Goal: Task Accomplishment & Management: Complete application form

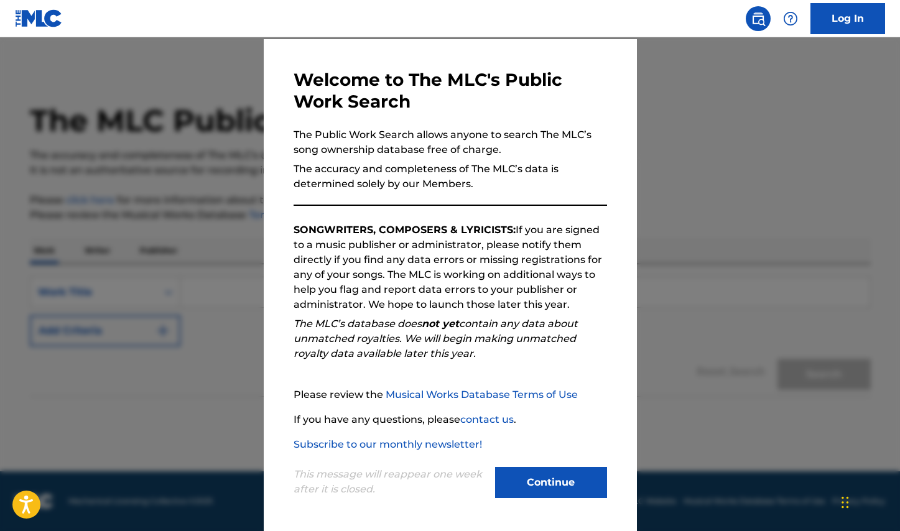
click at [536, 471] on button "Continue" at bounding box center [551, 482] width 112 height 31
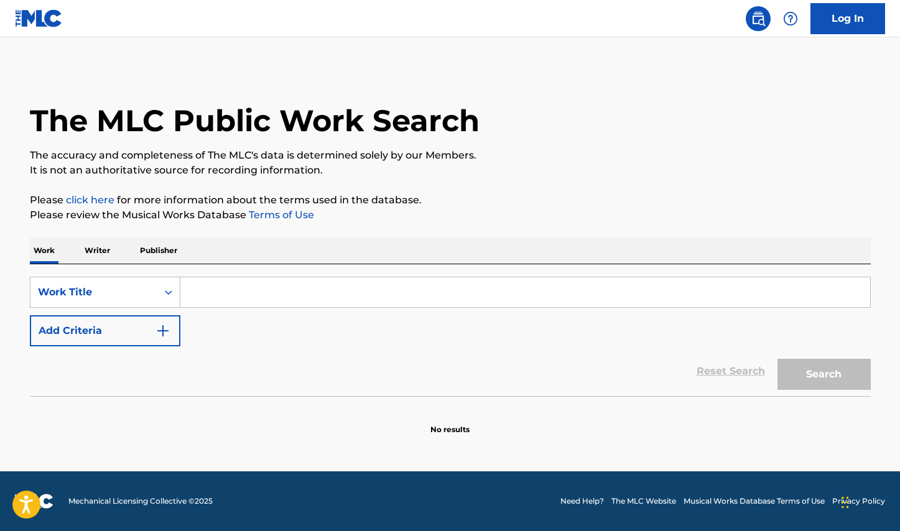
click at [208, 292] on input "Search Form" at bounding box center [525, 292] width 690 height 30
click at [96, 262] on p "Writer" at bounding box center [97, 251] width 33 height 26
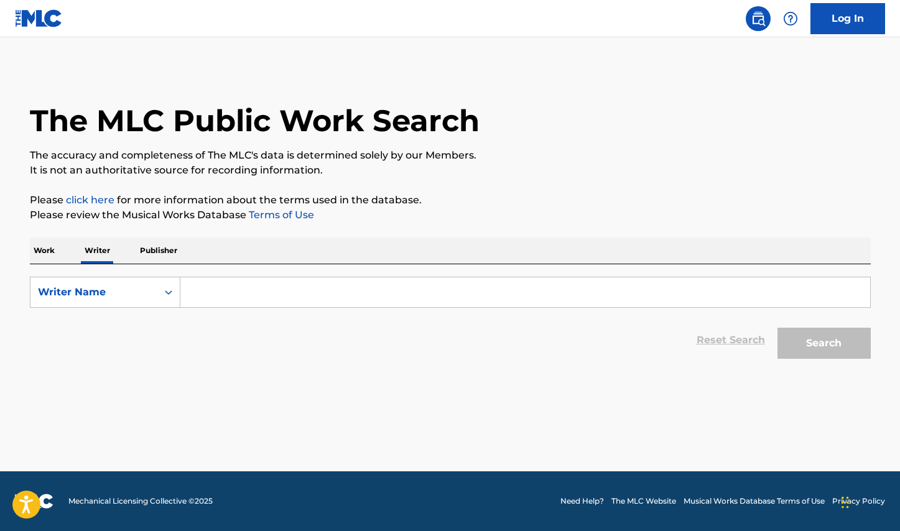
click at [217, 282] on input "Search Form" at bounding box center [525, 292] width 690 height 30
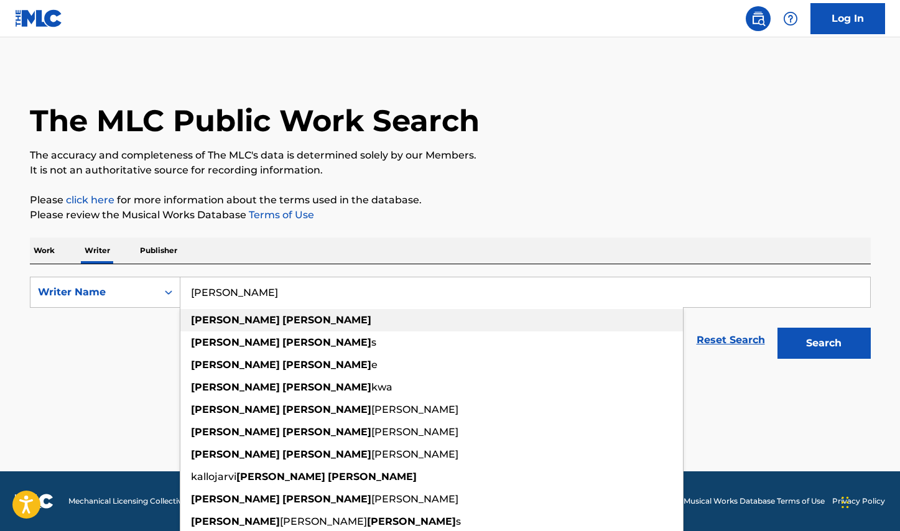
drag, startPoint x: 225, startPoint y: 313, endPoint x: 262, endPoint y: 324, distance: 38.2
click at [262, 324] on div "chris daniel" at bounding box center [431, 320] width 503 height 22
type input "chris daniel"
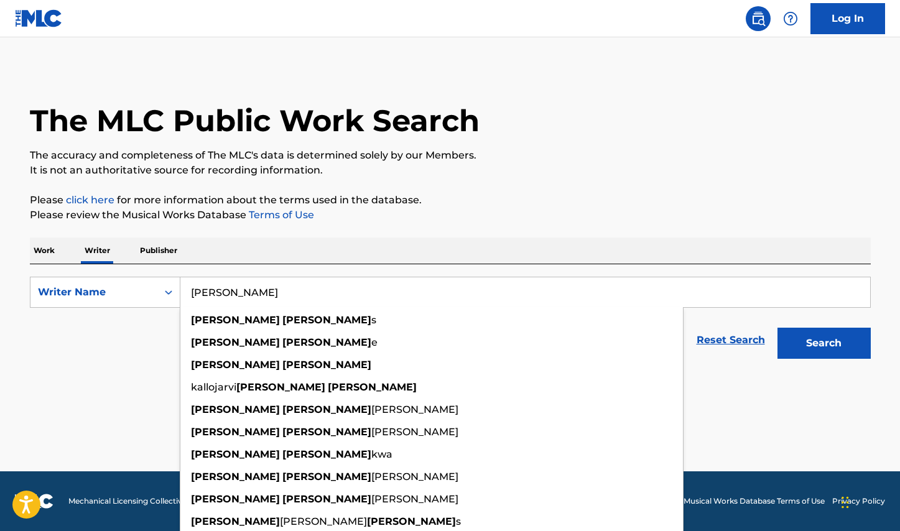
click at [817, 358] on button "Search" at bounding box center [823, 343] width 93 height 31
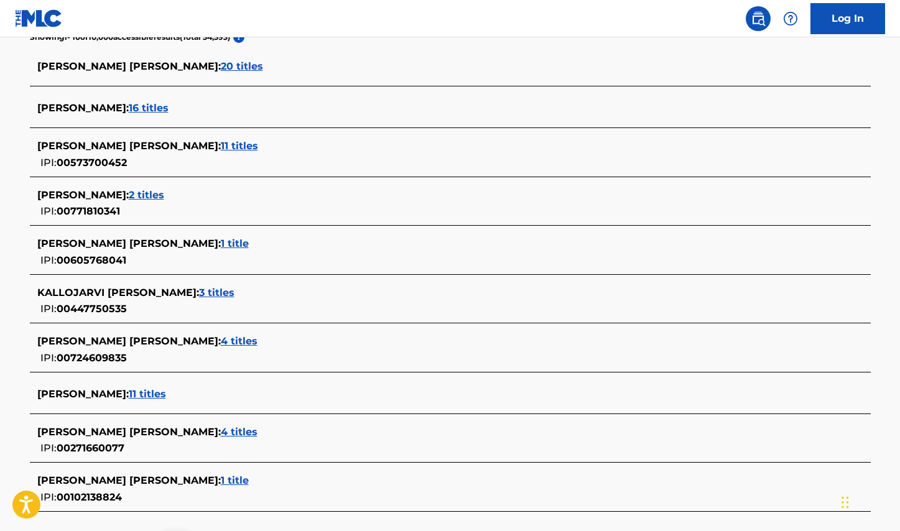
scroll to position [348, 0]
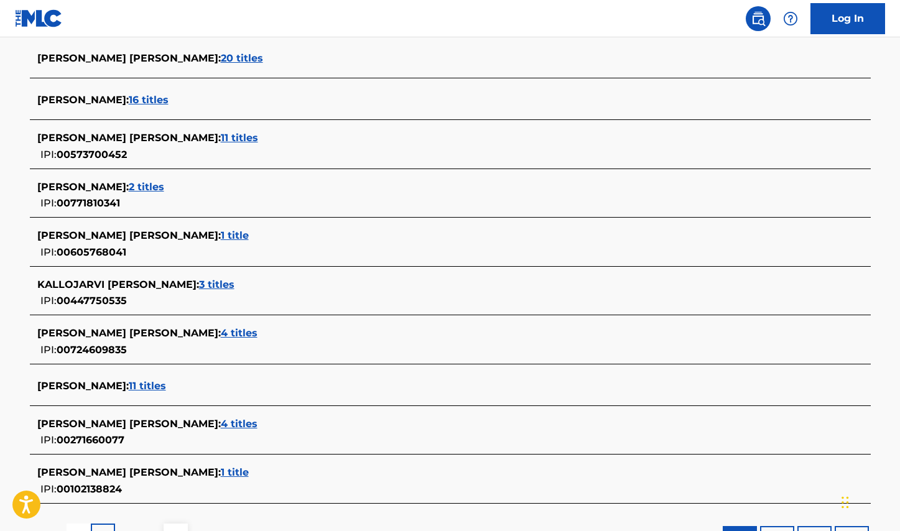
click at [136, 183] on span "2 titles" at bounding box center [146, 187] width 35 height 12
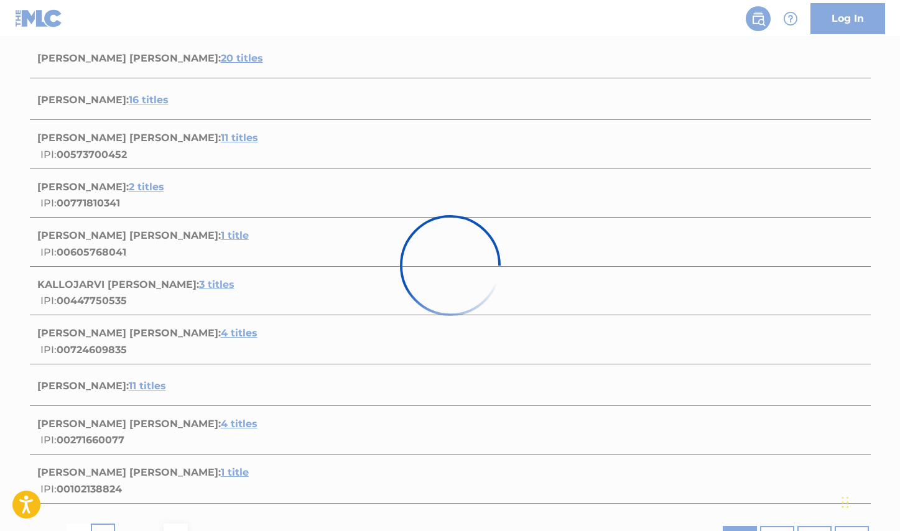
scroll to position [205, 0]
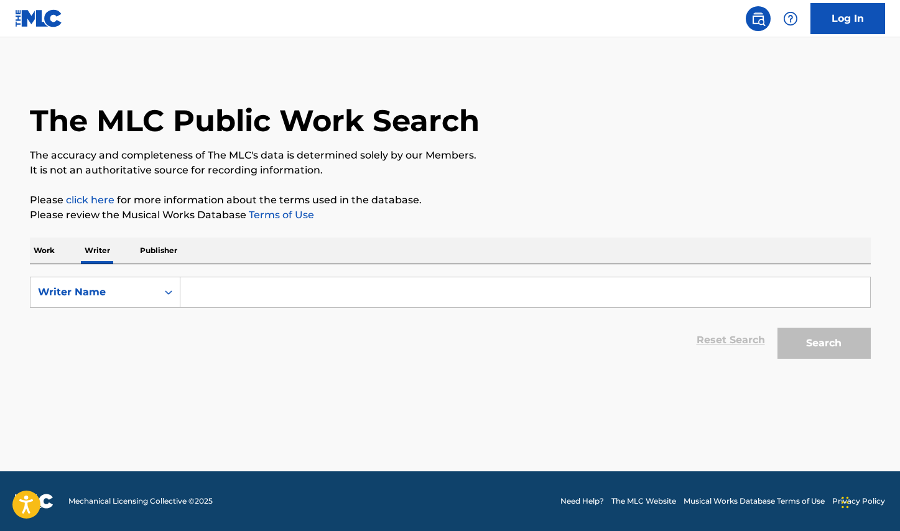
click at [251, 295] on input "Search Form" at bounding box center [525, 292] width 690 height 30
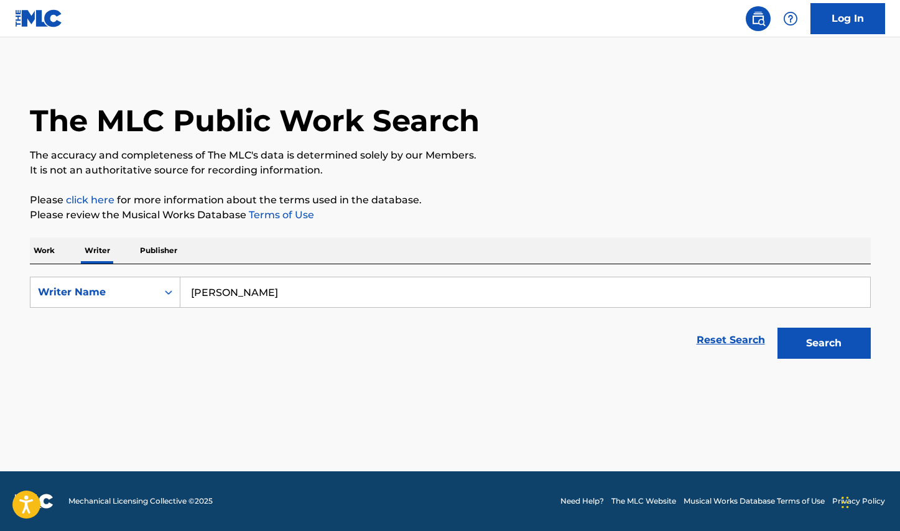
click at [824, 343] on button "Search" at bounding box center [823, 343] width 93 height 31
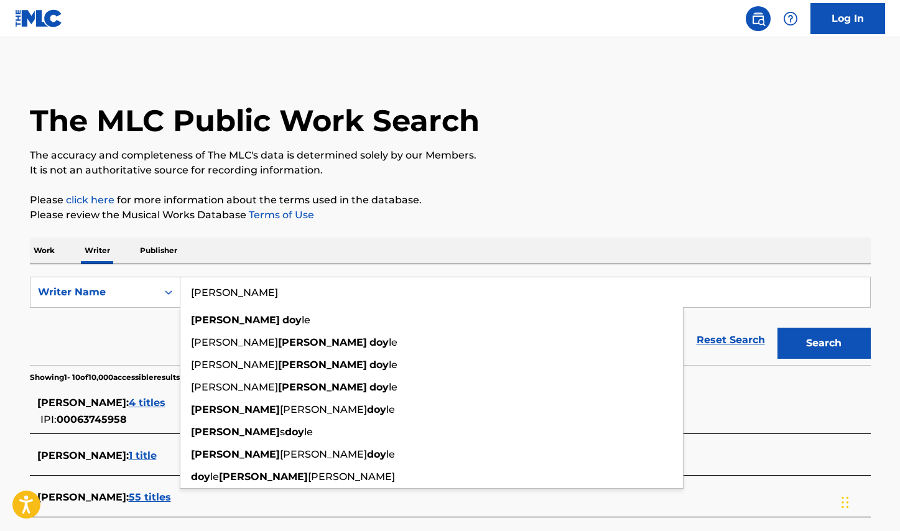
type input "Christopher doyle"
click at [824, 343] on button "Search" at bounding box center [823, 343] width 93 height 31
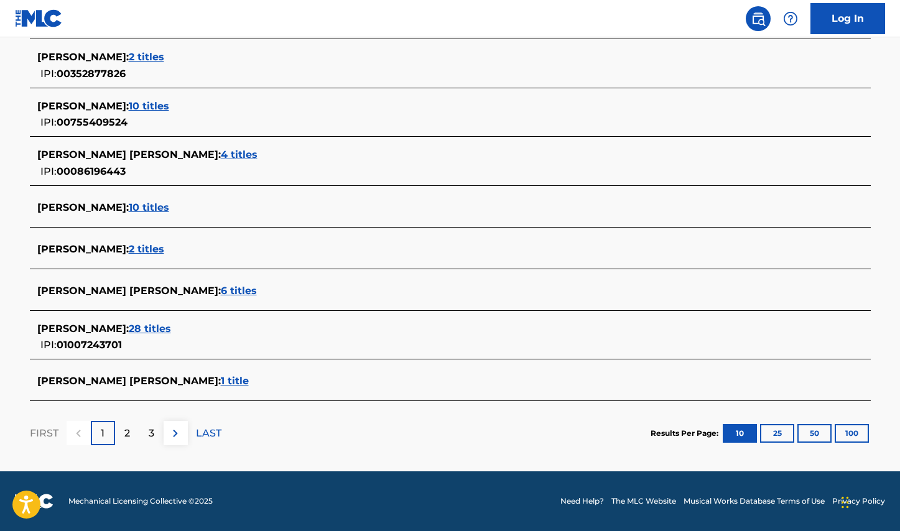
scroll to position [443, 0]
click at [164, 249] on span "2 titles" at bounding box center [146, 249] width 35 height 12
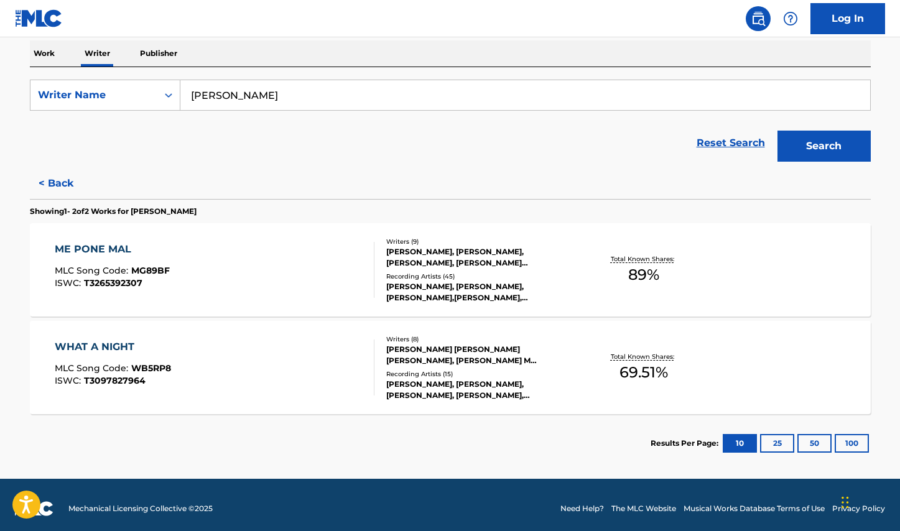
scroll to position [192, 0]
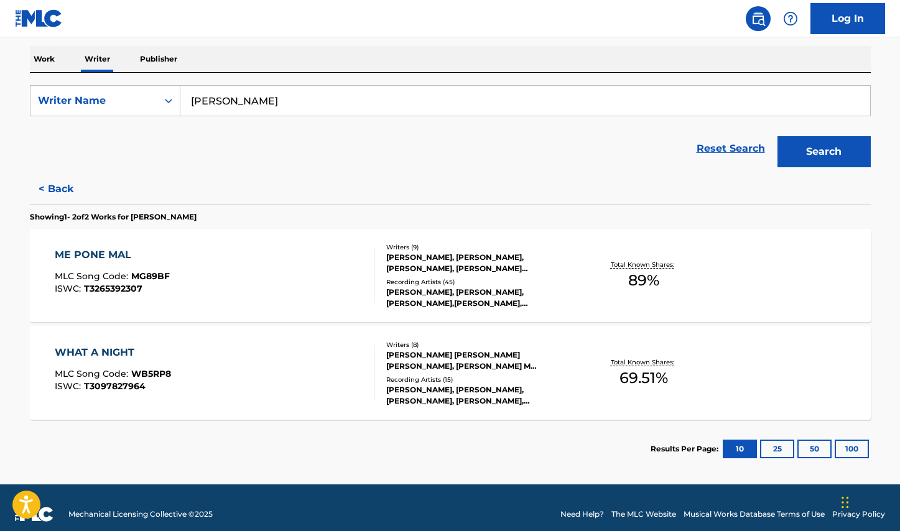
click at [300, 277] on div "ME PONE MAL MLC Song Code : MG89BF ISWC : T3265392307" at bounding box center [215, 276] width 320 height 56
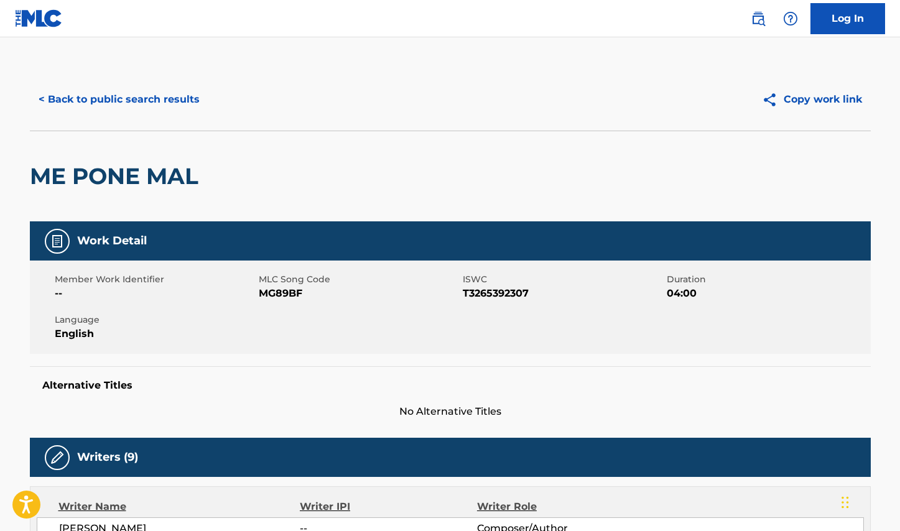
click at [40, 94] on button "< Back to public search results" at bounding box center [119, 99] width 179 height 31
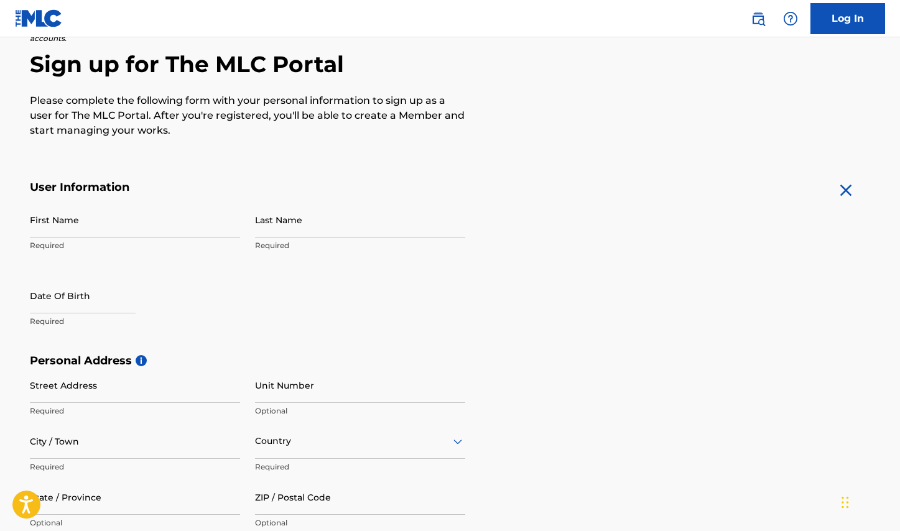
scroll to position [119, 0]
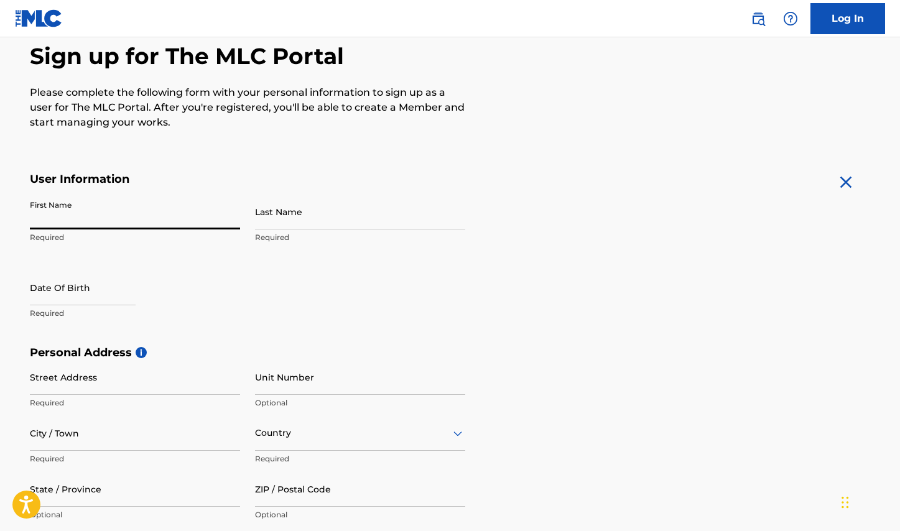
drag, startPoint x: 60, startPoint y: 216, endPoint x: 69, endPoint y: 177, distance: 40.1
type input "[PERSON_NAME]"
select select "8"
select select "2025"
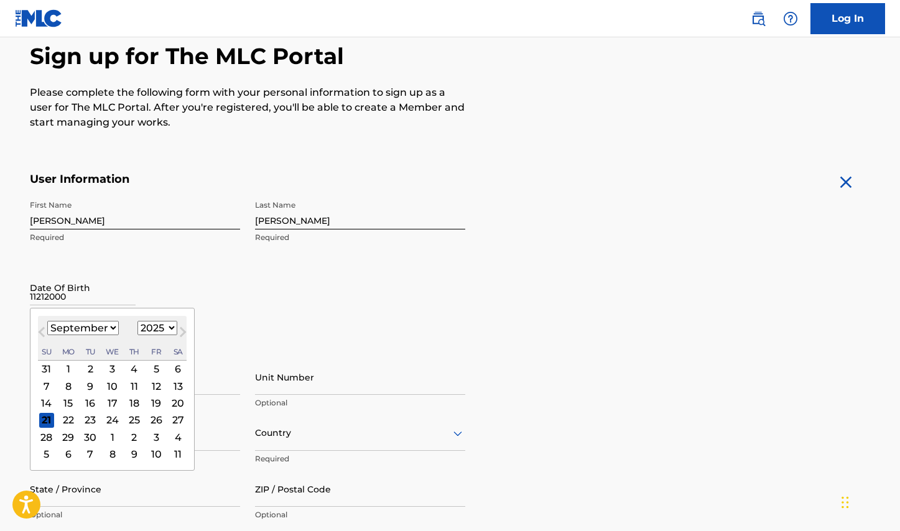
type input "11212000"
select select "2000"
select select "10"
click at [88, 420] on div "21" at bounding box center [90, 419] width 15 height 15
type input "[DATE]"
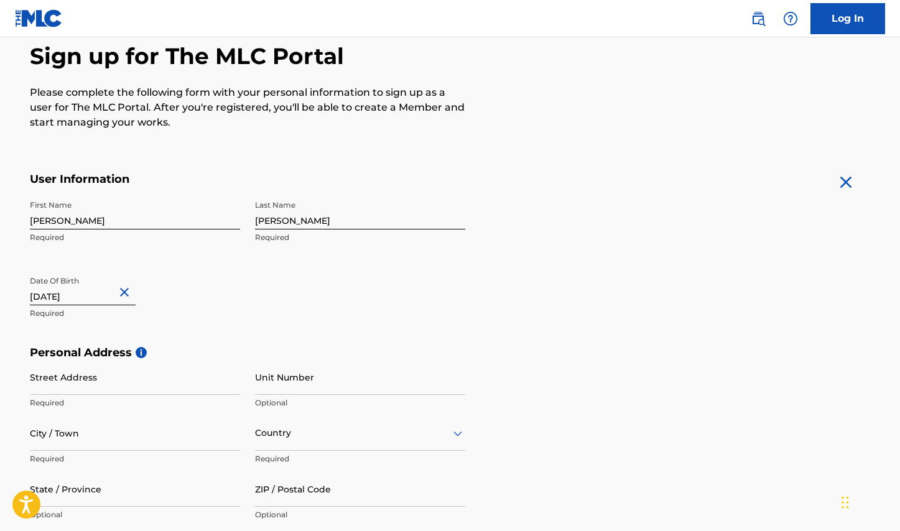
click at [315, 317] on div "First Name [PERSON_NAME] Required Last Name [PERSON_NAME] Required Date Of Birt…" at bounding box center [247, 270] width 435 height 152
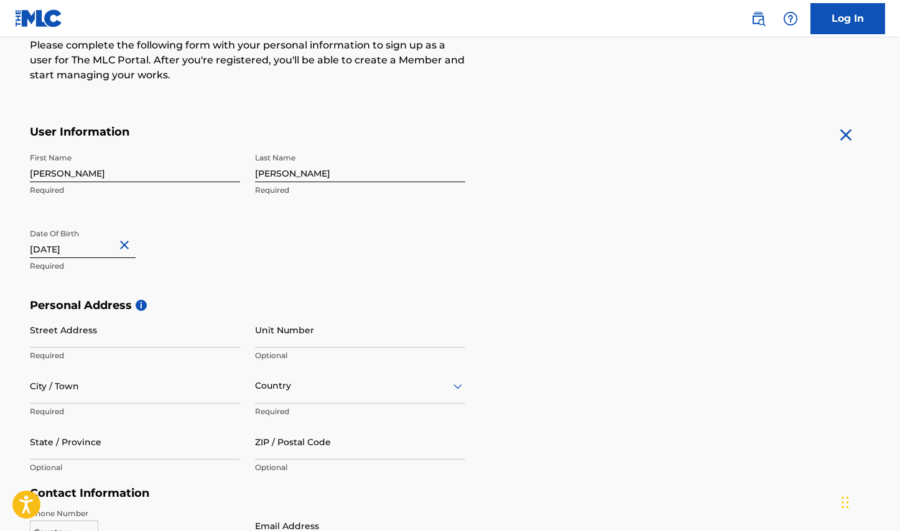
scroll to position [185, 0]
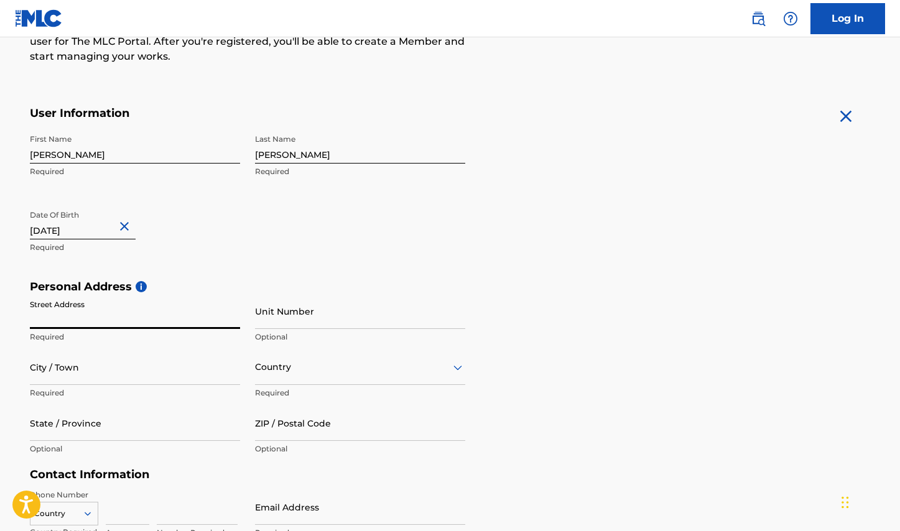
type input "5"
type input "11810 sw 81 rd"
type input "[GEOGRAPHIC_DATA]"
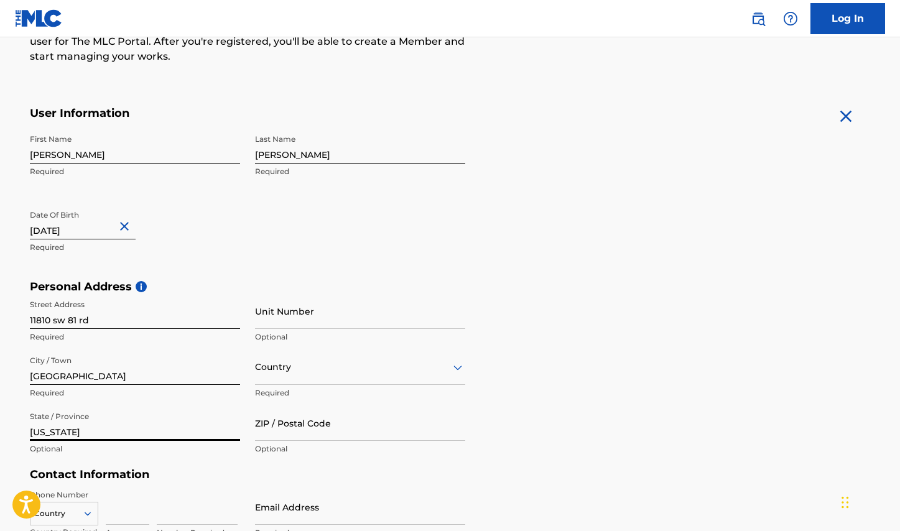
type input "[US_STATE]"
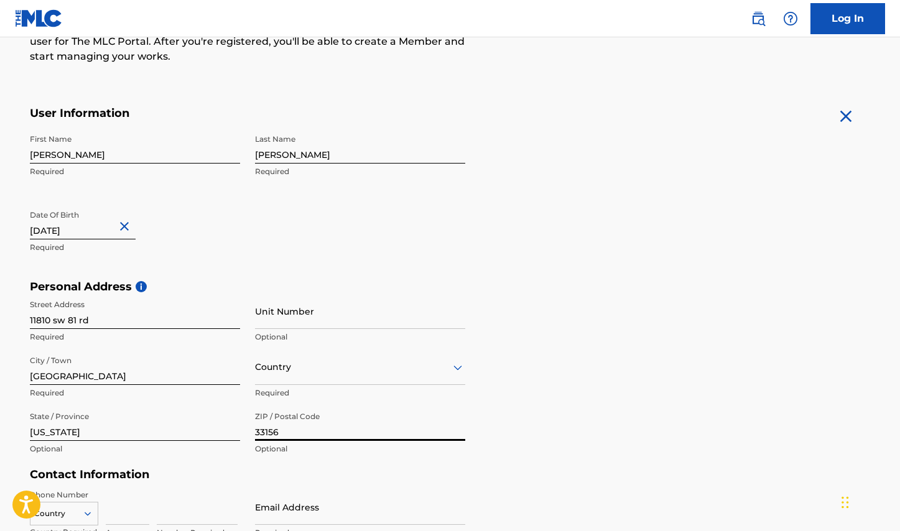
type input "33156"
click at [328, 383] on div "Country" at bounding box center [360, 367] width 210 height 35
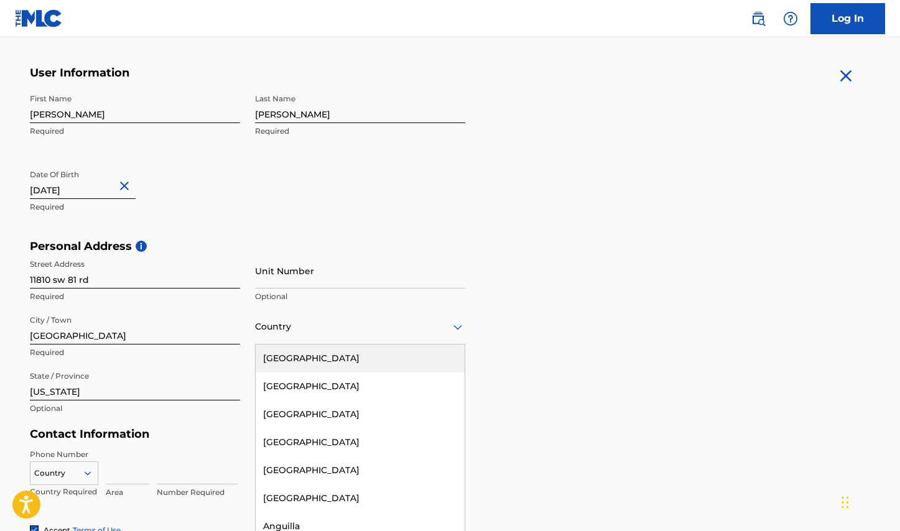
click at [332, 363] on div "[GEOGRAPHIC_DATA]" at bounding box center [360, 359] width 209 height 28
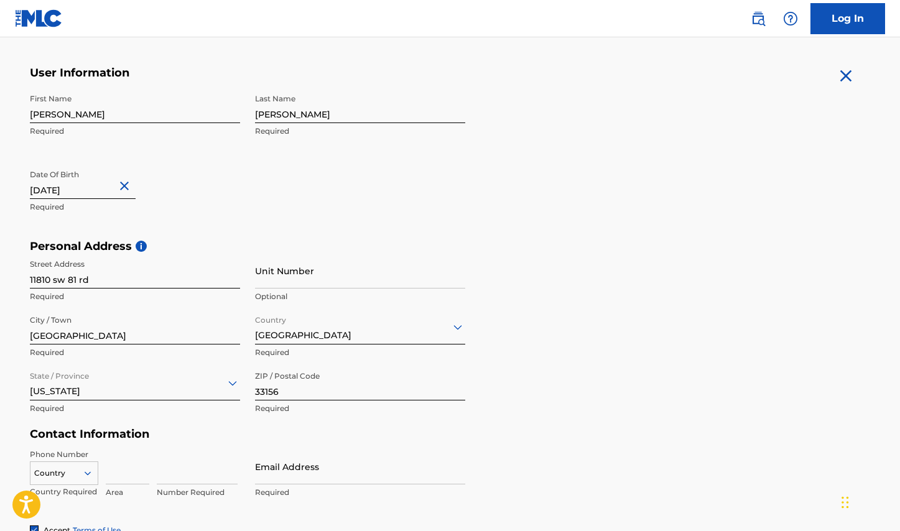
click at [548, 340] on div "Personal Address i Street Address [STREET_ADDRESS] Required Unit Number Optiona…" at bounding box center [450, 333] width 841 height 188
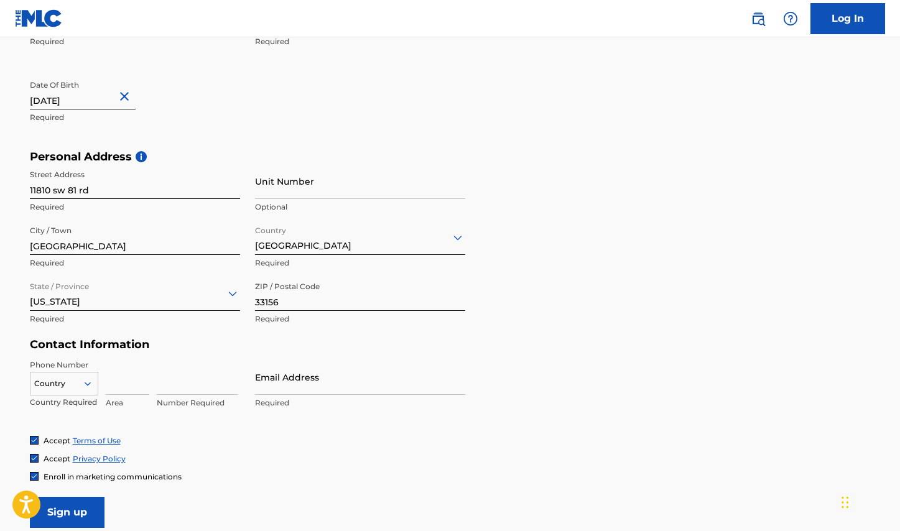
scroll to position [342, 0]
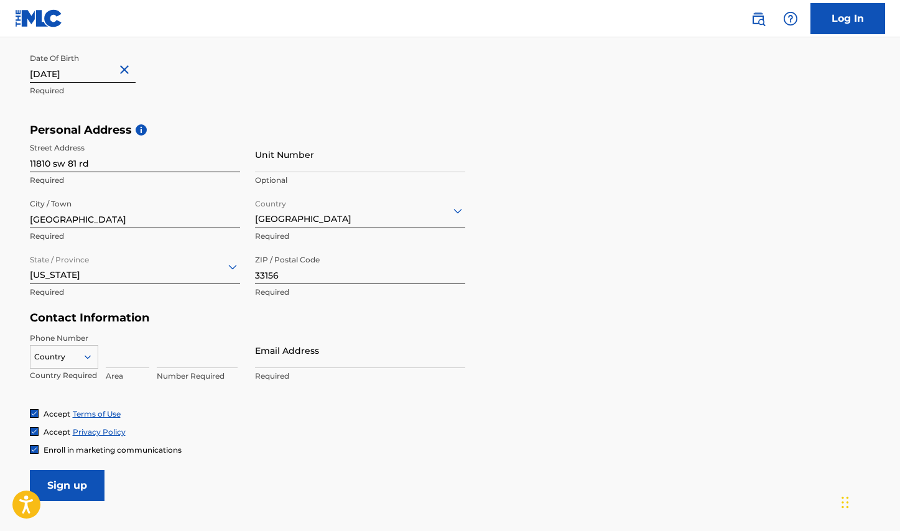
click at [67, 353] on div "Country" at bounding box center [64, 354] width 68 height 19
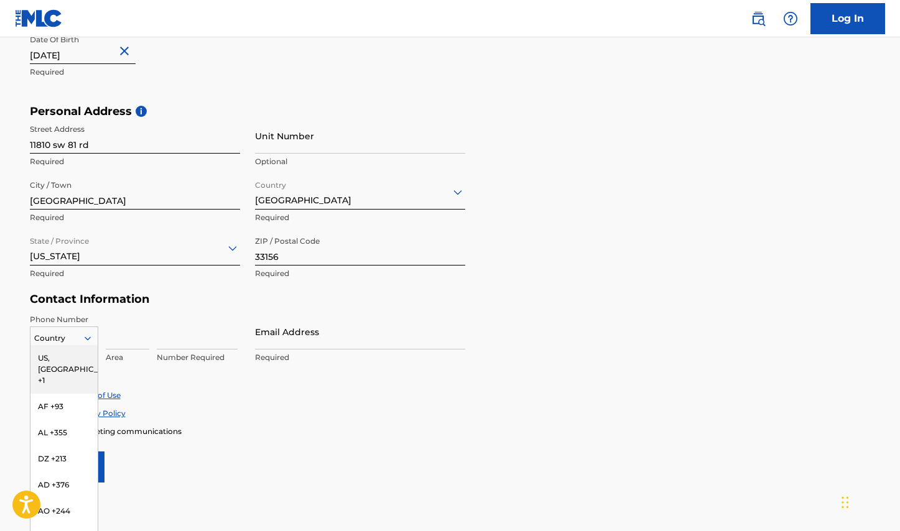
click at [68, 362] on div "US, [GEOGRAPHIC_DATA] +1" at bounding box center [63, 369] width 67 height 49
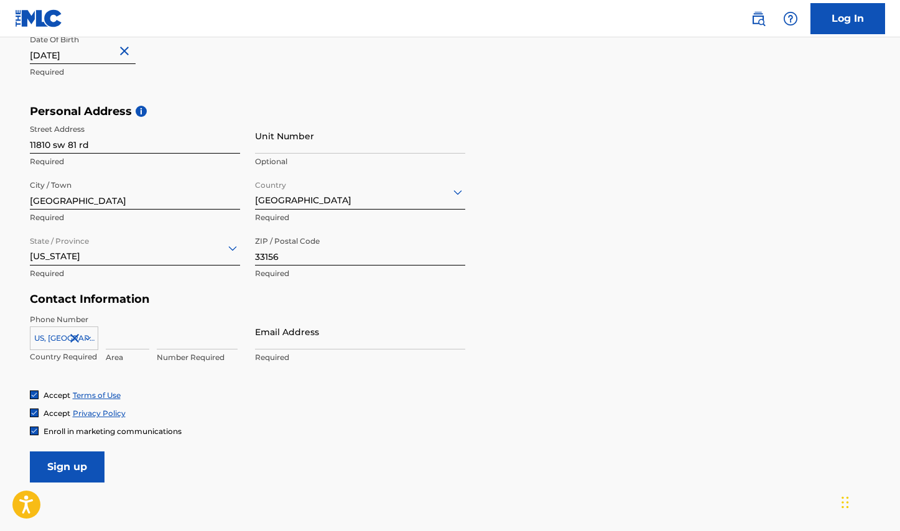
click at [111, 342] on input at bounding box center [128, 331] width 44 height 35
type input "305"
type input "8040342"
type input "[EMAIL_ADDRESS][DOMAIN_NAME]"
click at [322, 408] on div "Accept Privacy Policy" at bounding box center [450, 413] width 841 height 11
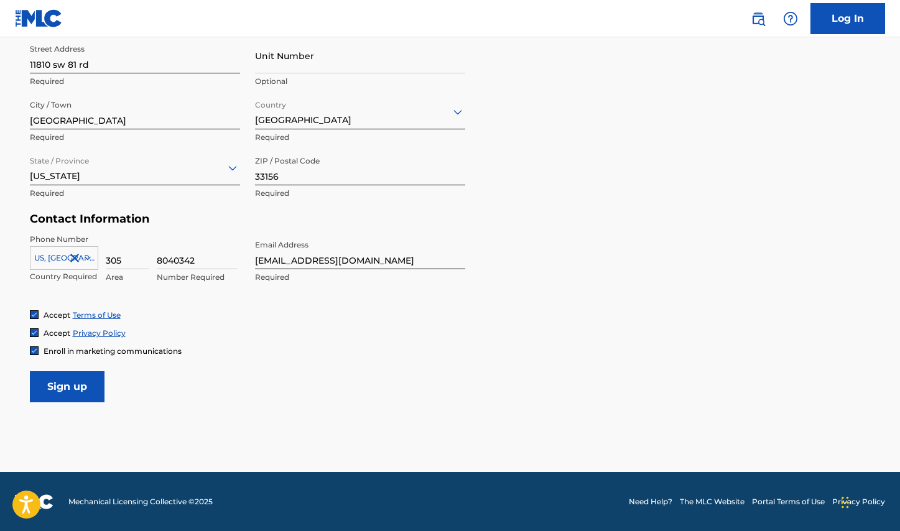
scroll to position [440, 0]
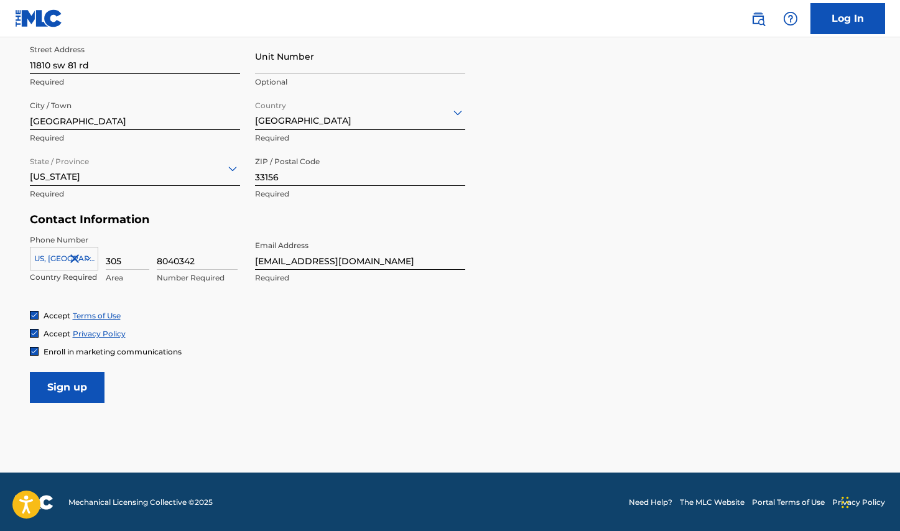
click at [84, 391] on input "Sign up" at bounding box center [67, 387] width 75 height 31
